Goal: Information Seeking & Learning: Learn about a topic

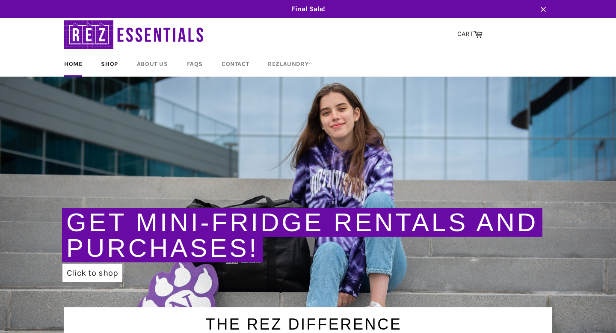
click at [109, 64] on link "Shop" at bounding box center [109, 63] width 34 height 25
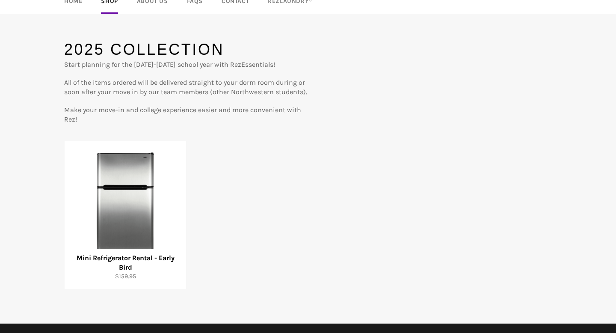
scroll to position [63, 0]
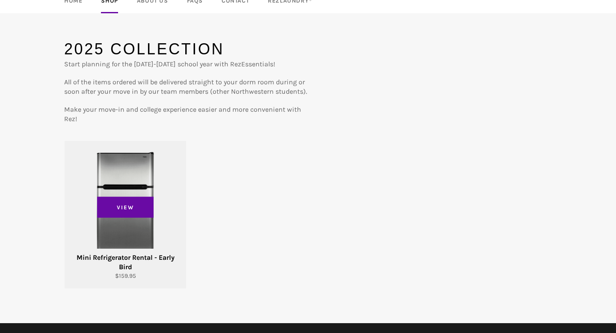
click at [132, 225] on div "View" at bounding box center [125, 215] width 121 height 148
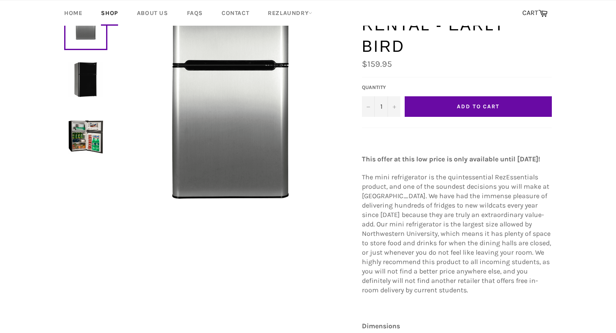
scroll to position [109, 0]
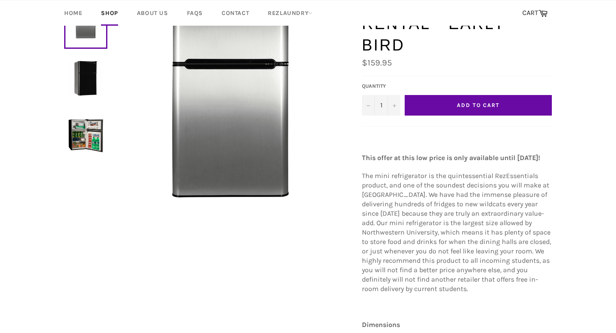
click at [91, 134] on img at bounding box center [85, 135] width 35 height 35
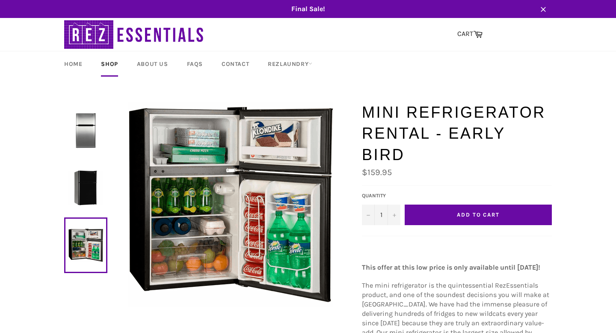
scroll to position [0, 0]
click at [192, 63] on link "FAQs" at bounding box center [194, 63] width 33 height 25
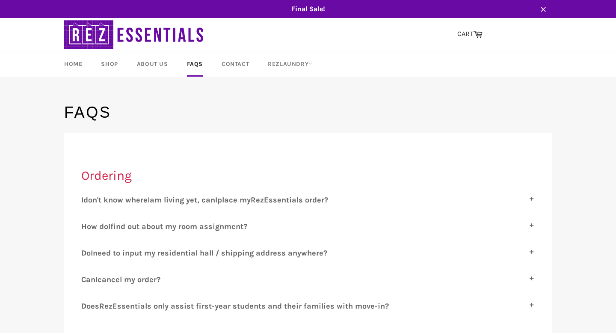
click at [228, 197] on span "place my" at bounding box center [233, 199] width 33 height 9
click at [87, 197] on input "I don't know where I am living yet, can I place my R ez E ssentials order?" at bounding box center [84, 198] width 6 height 6
checkbox input "true"
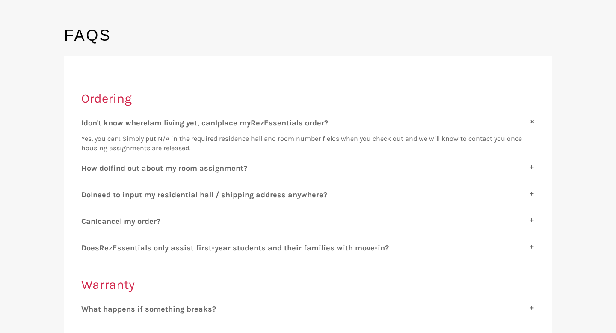
scroll to position [79, 0]
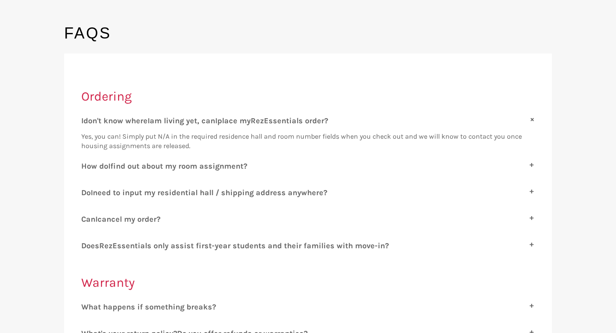
click at [222, 192] on span "need to input my residential hall / shipping address anywhere?" at bounding box center [210, 192] width 234 height 9
click at [87, 192] on input "D o I need to input my residential hall / shipping address anywhere?" at bounding box center [84, 191] width 6 height 6
checkbox input "true"
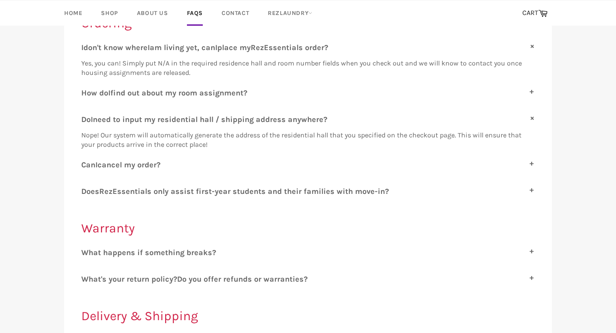
scroll to position [152, 0]
click at [169, 192] on span "ssentials only assist first-year students and their families with move-in?" at bounding box center [253, 190] width 272 height 9
click at [87, 192] on input "D oes R ez E ssentials only assist first-year students and their families with …" at bounding box center [84, 189] width 6 height 6
checkbox input "true"
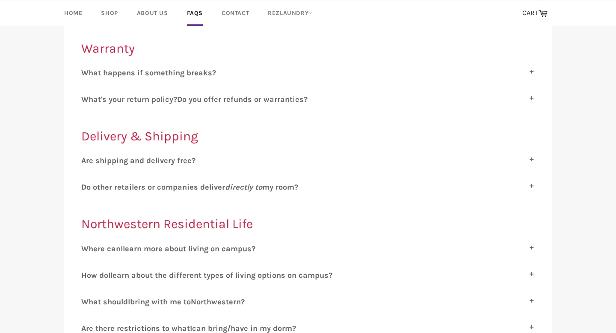
scroll to position [359, 0]
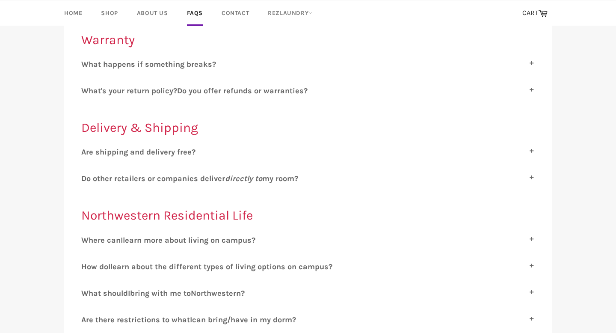
click at [169, 151] on span "re shipping and delivery free?" at bounding box center [140, 151] width 109 height 9
click at [87, 151] on input "A re shipping and delivery free?" at bounding box center [84, 150] width 6 height 6
checkbox input "true"
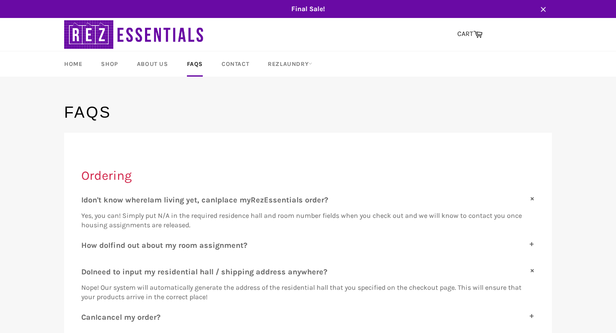
scroll to position [0, 0]
click at [75, 61] on link "Home" at bounding box center [73, 63] width 35 height 25
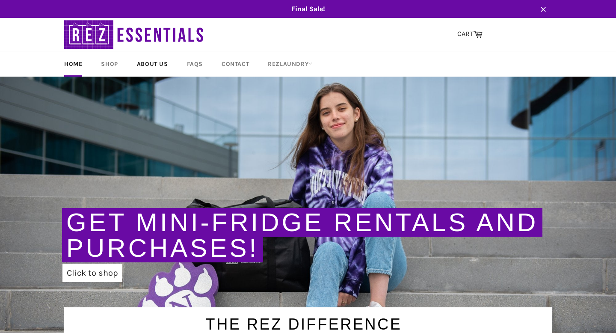
click at [152, 64] on link "About Us" at bounding box center [152, 63] width 48 height 25
